Goal: Task Accomplishment & Management: Use online tool/utility

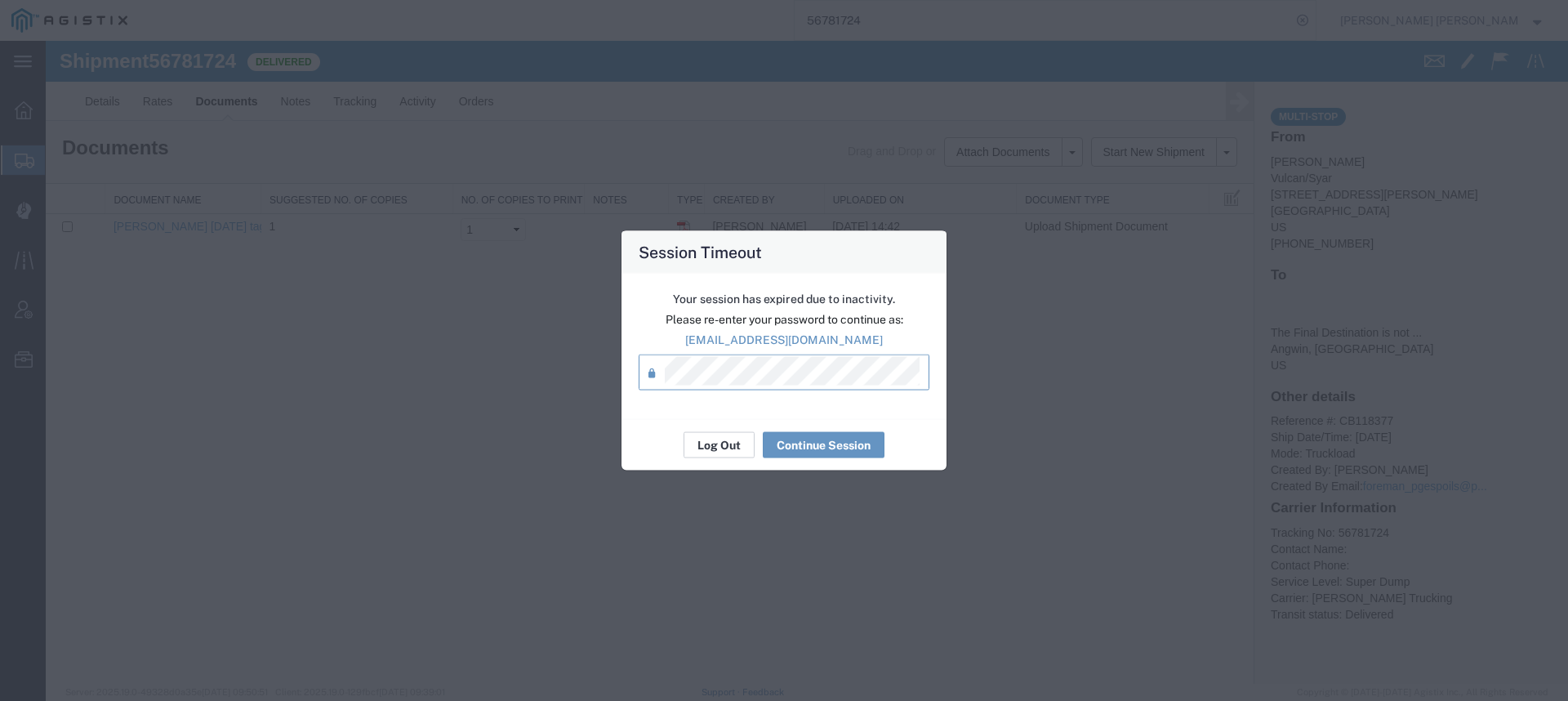
click at [704, 448] on button "Log Out" at bounding box center [718, 445] width 71 height 26
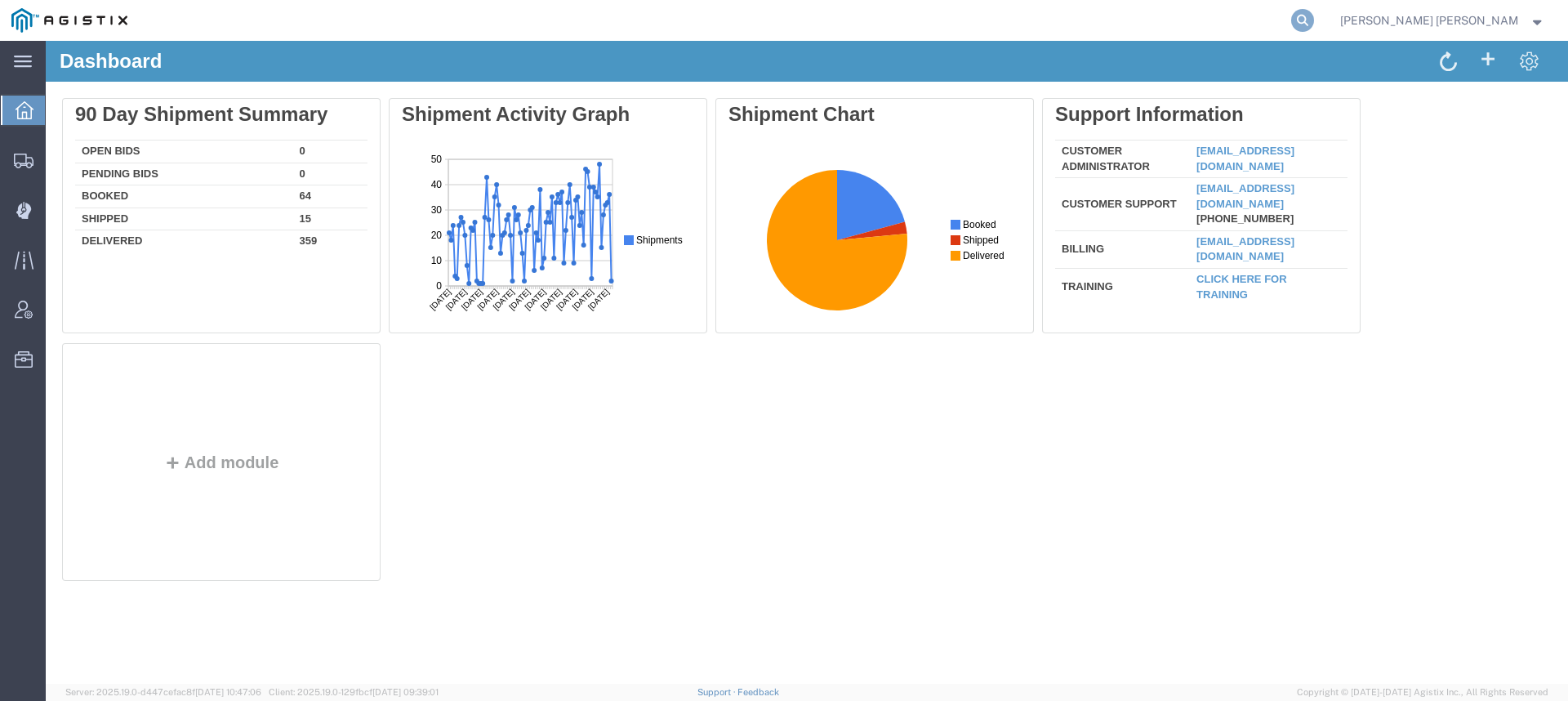
click at [1314, 22] on icon at bounding box center [1301, 19] width 22 height 22
click at [985, 34] on input "search" at bounding box center [1042, 20] width 496 height 39
paste input "56720618"
type input "56720618"
click at [1314, 22] on icon at bounding box center [1301, 19] width 22 height 22
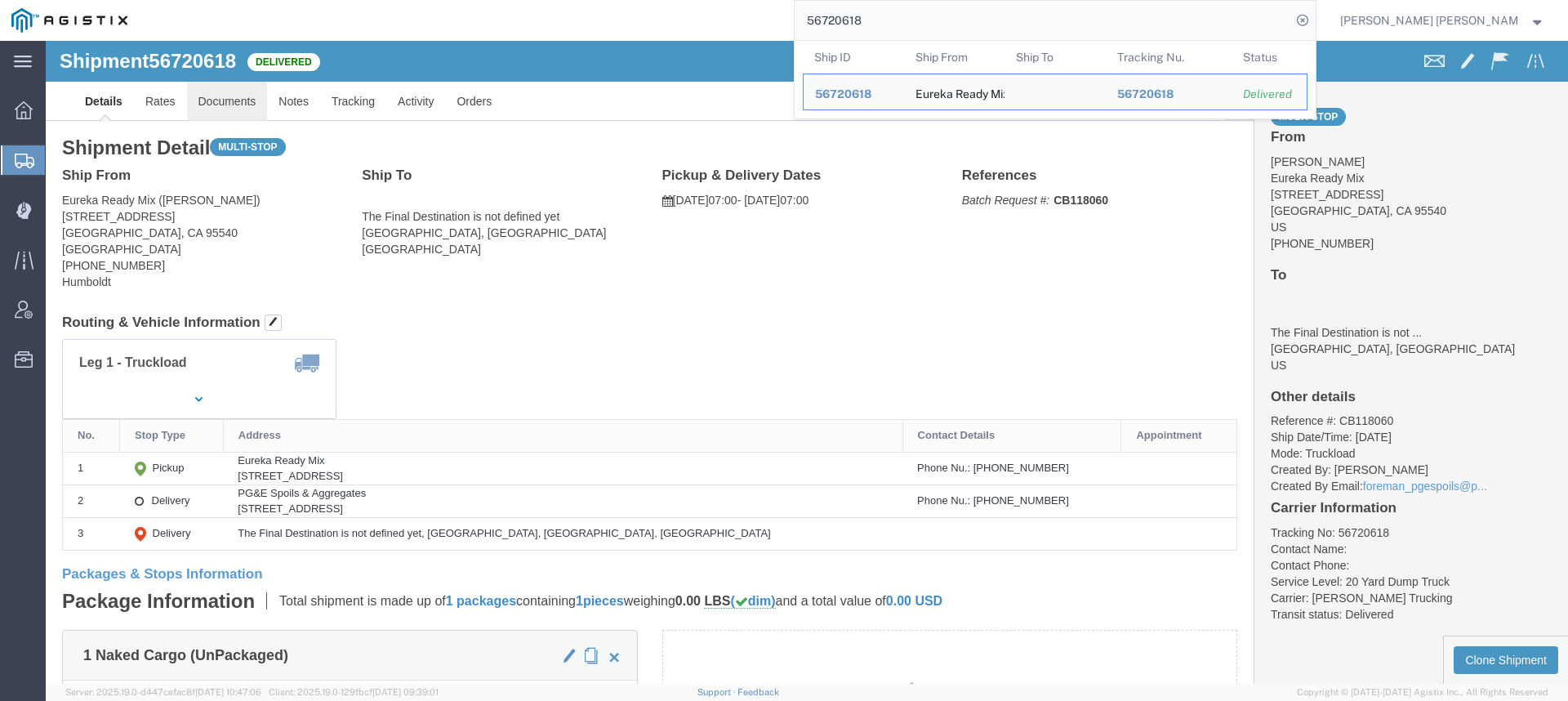
click link "Documents"
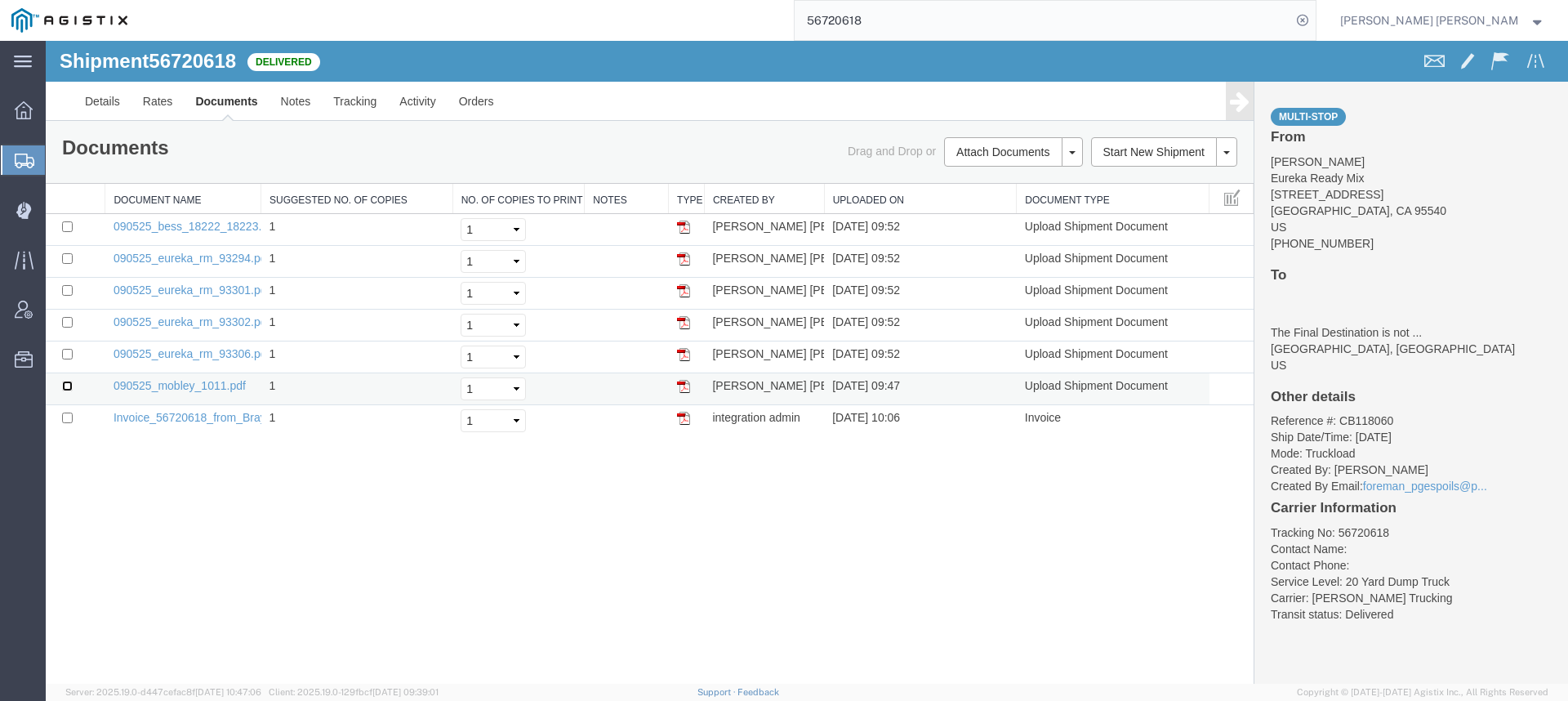
click at [67, 387] on input "checkbox" at bounding box center [67, 386] width 11 height 11
checkbox input "true"
click at [980, 180] on link "Print Documents" at bounding box center [1011, 179] width 142 height 24
click at [356, 109] on link "Tracking" at bounding box center [355, 101] width 66 height 39
